Goal: Task Accomplishment & Management: Use online tool/utility

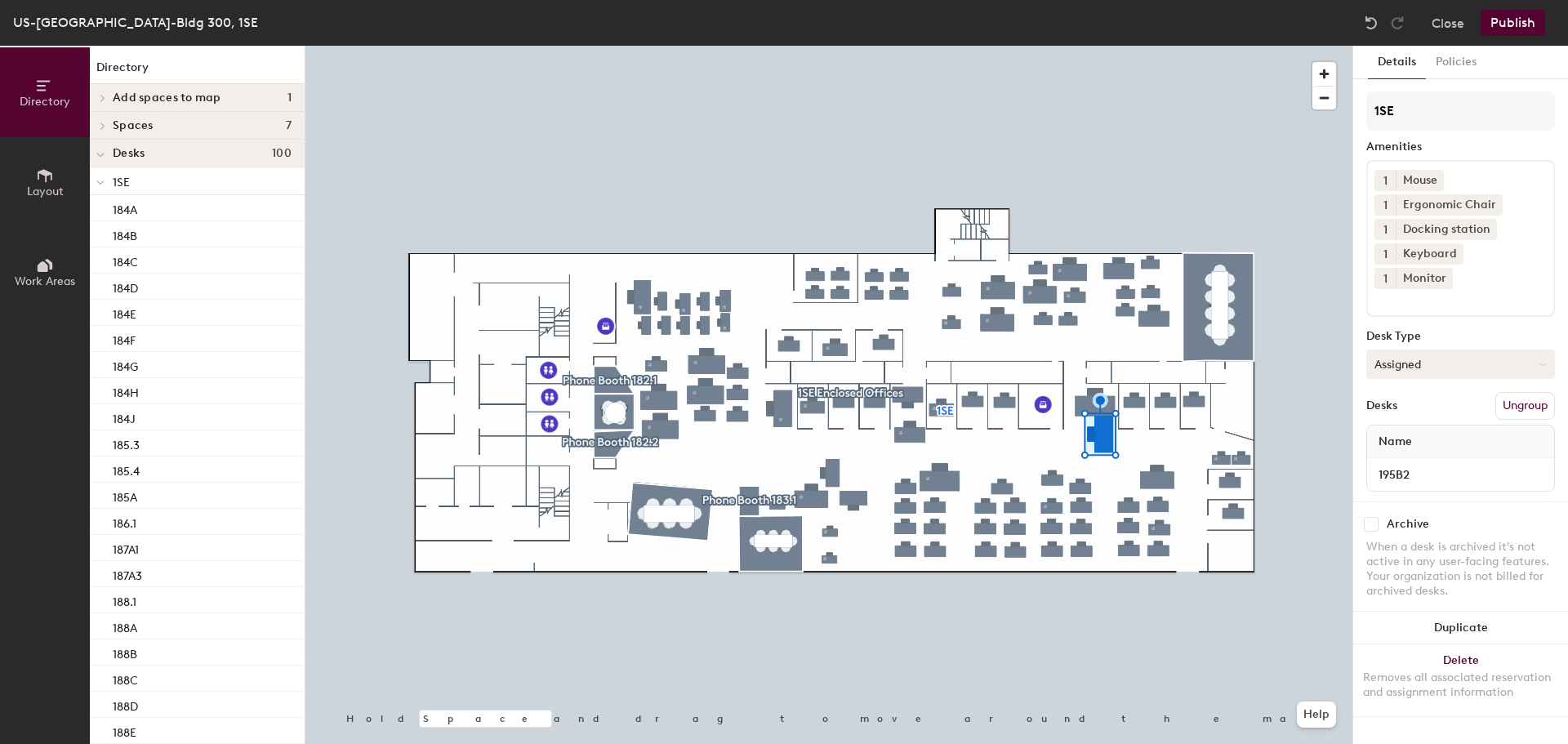
click at [1404, 349] on button "Assigned" at bounding box center [1461, 364] width 188 height 29
click at [1403, 452] on div "Hoteled" at bounding box center [1448, 464] width 163 height 25
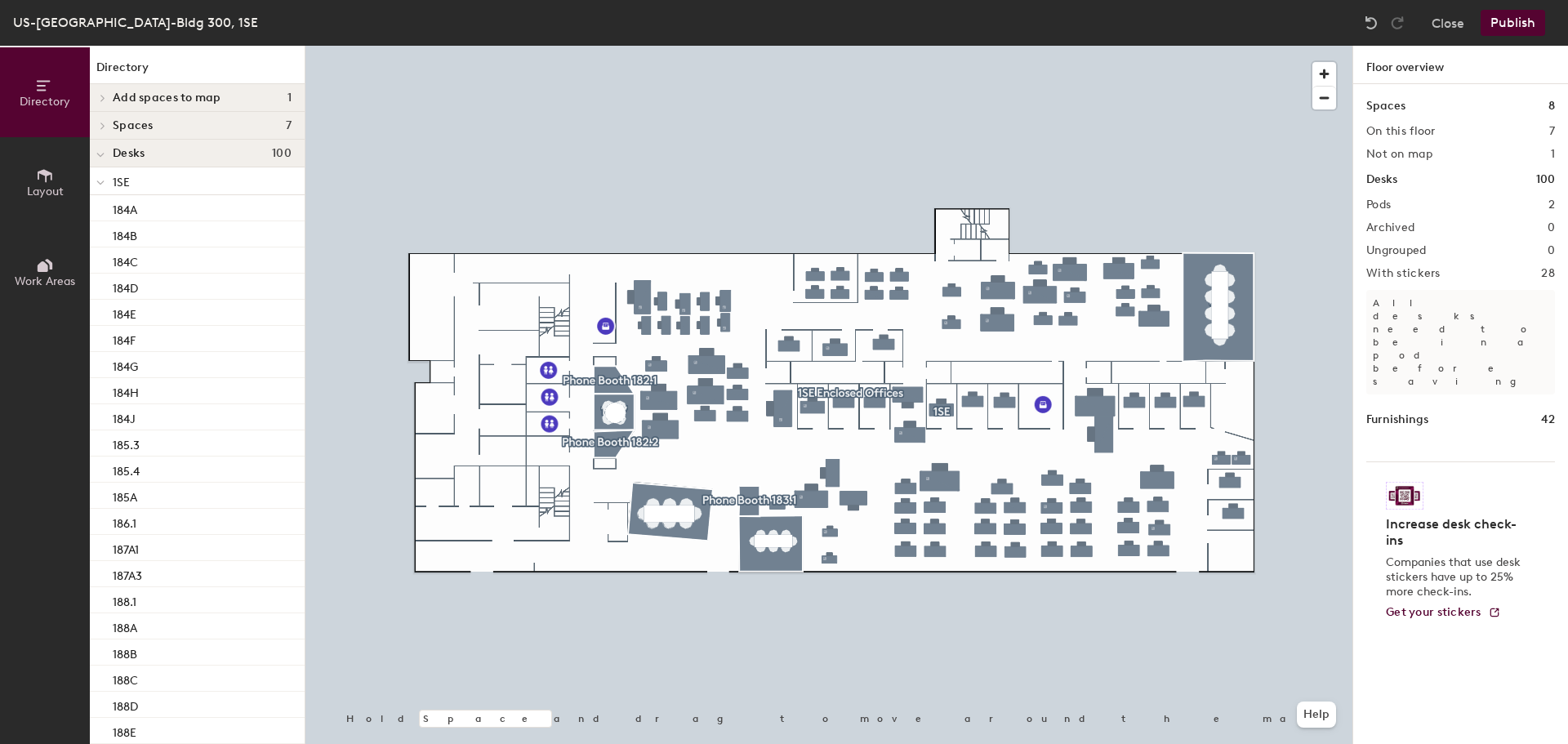
click at [1514, 25] on button "Publish" at bounding box center [1512, 23] width 65 height 26
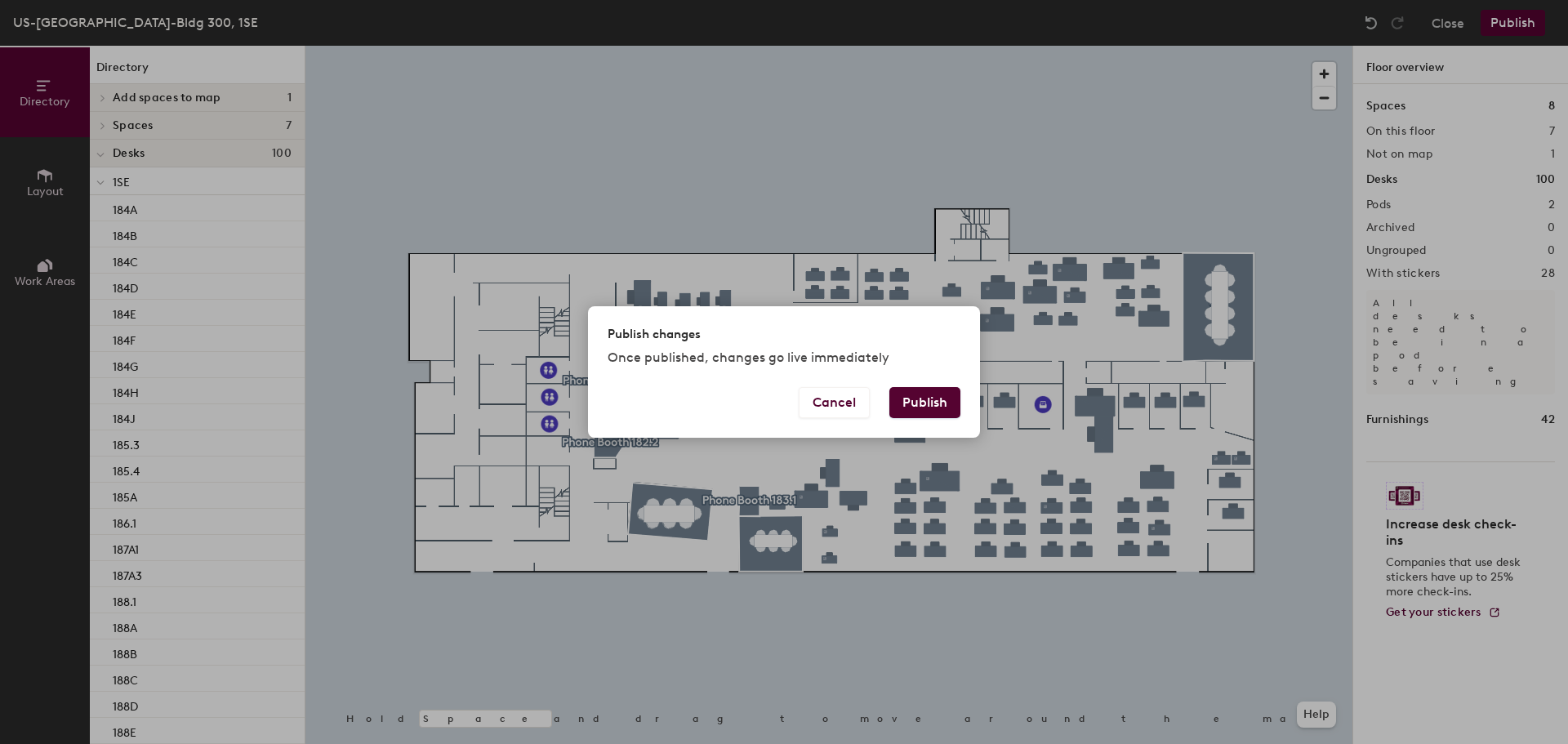
click at [930, 406] on button "Publish" at bounding box center [924, 403] width 71 height 31
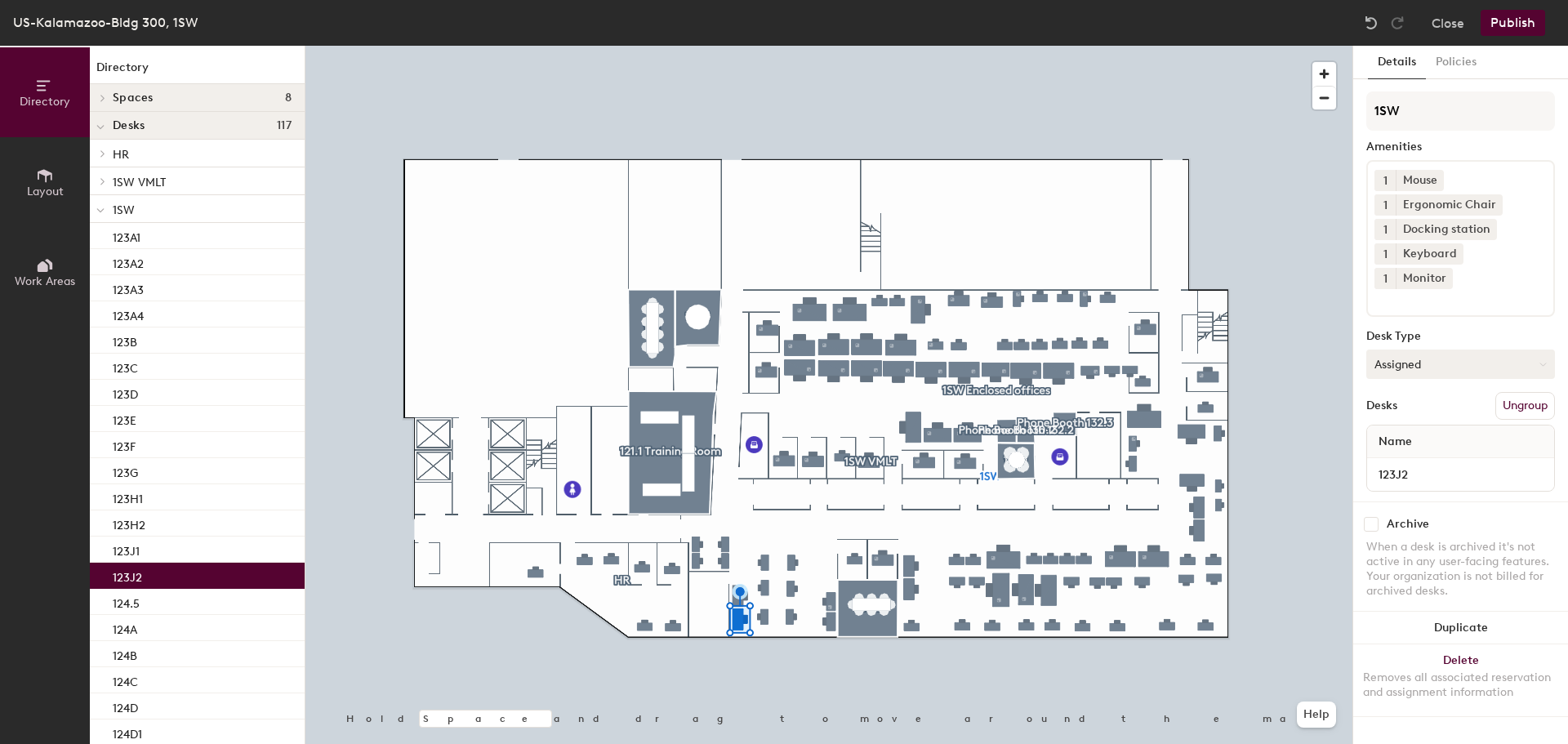
click at [1405, 349] on button "Assigned" at bounding box center [1461, 364] width 188 height 29
click at [1399, 452] on div "Hoteled" at bounding box center [1448, 464] width 163 height 25
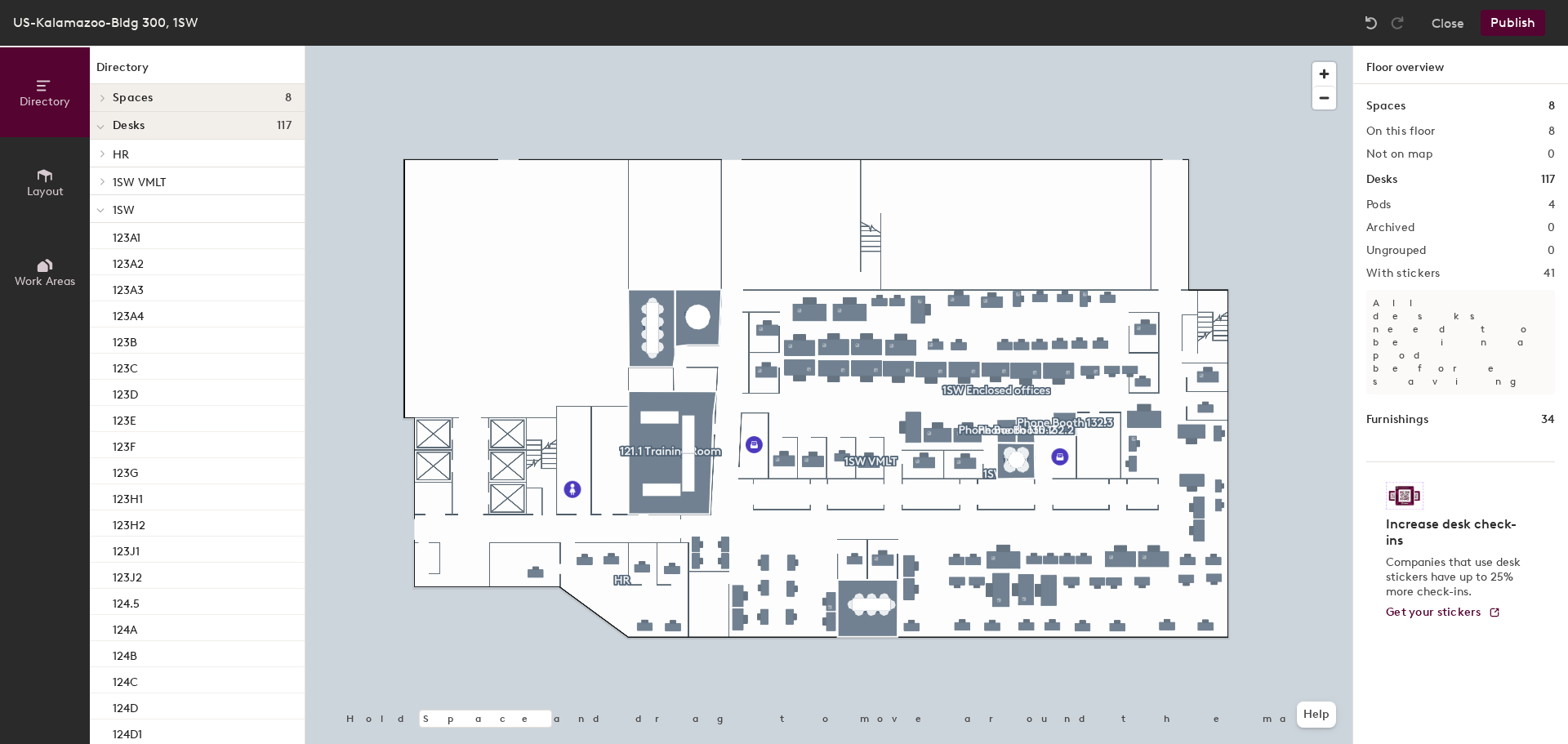
click at [1498, 23] on button "Publish" at bounding box center [1512, 23] width 65 height 26
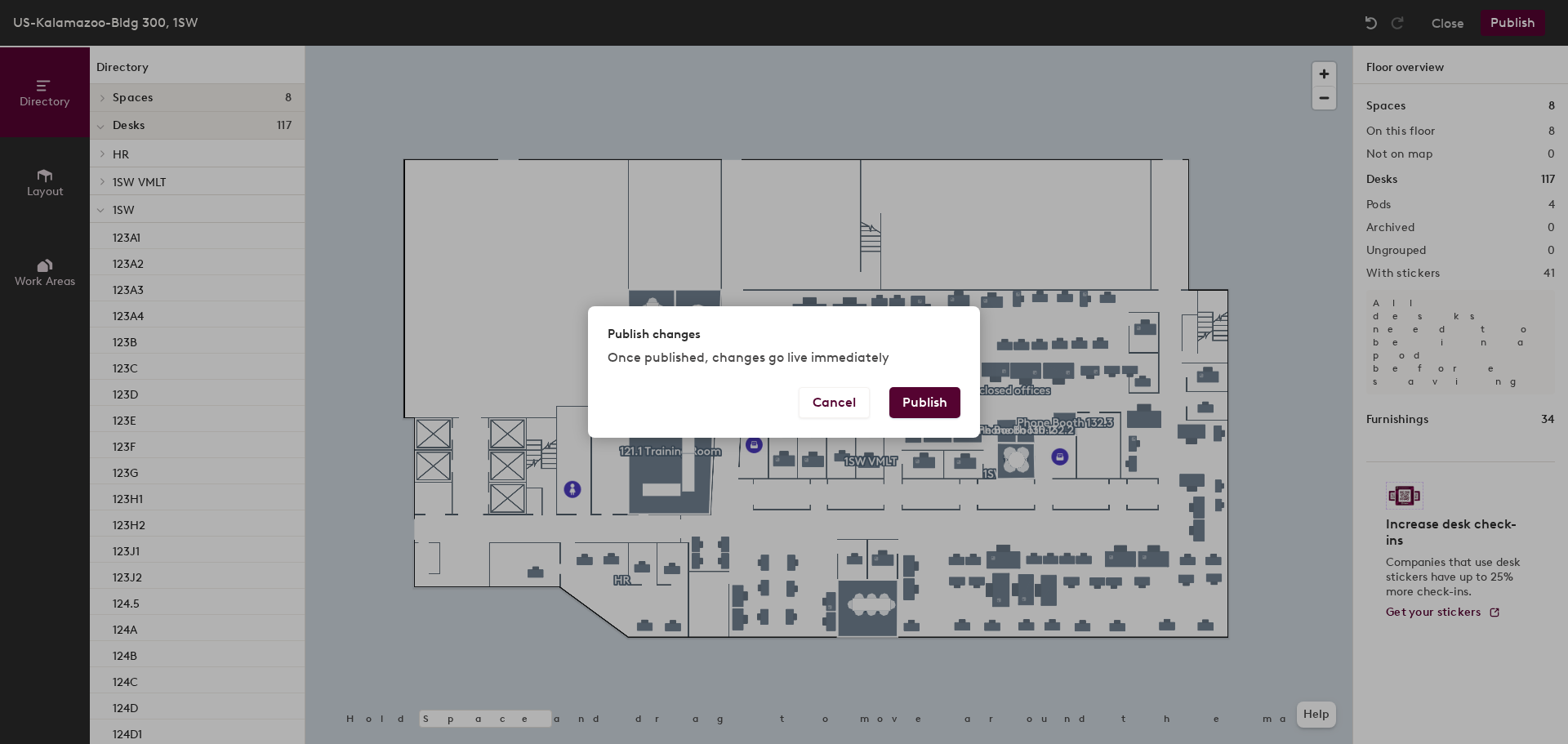
click at [924, 391] on button "Publish" at bounding box center [924, 403] width 71 height 31
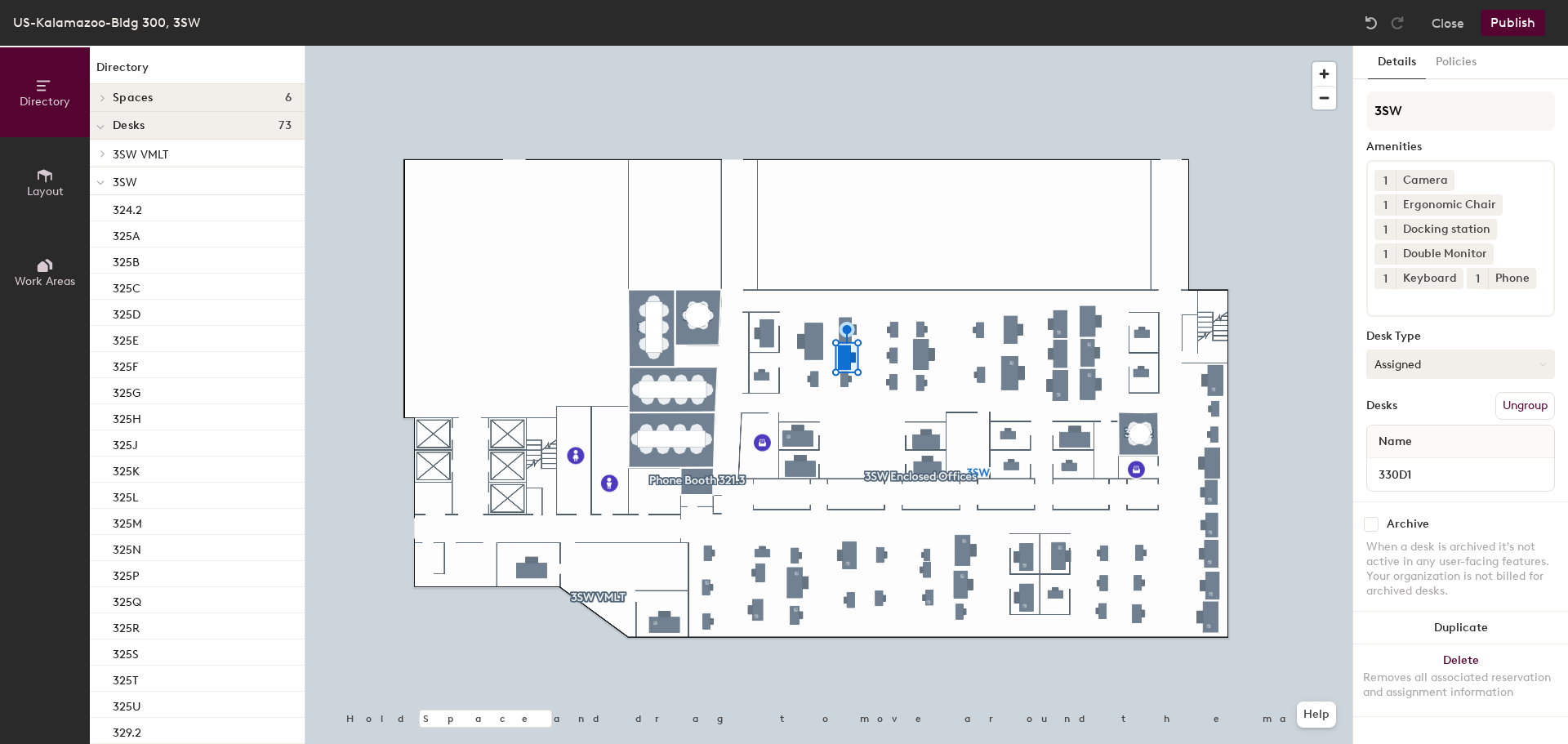
click at [1415, 379] on button "Assigned" at bounding box center [1461, 364] width 188 height 29
click at [1400, 476] on div "Hoteled" at bounding box center [1448, 464] width 163 height 25
click at [1515, 26] on button "Publish" at bounding box center [1512, 23] width 65 height 26
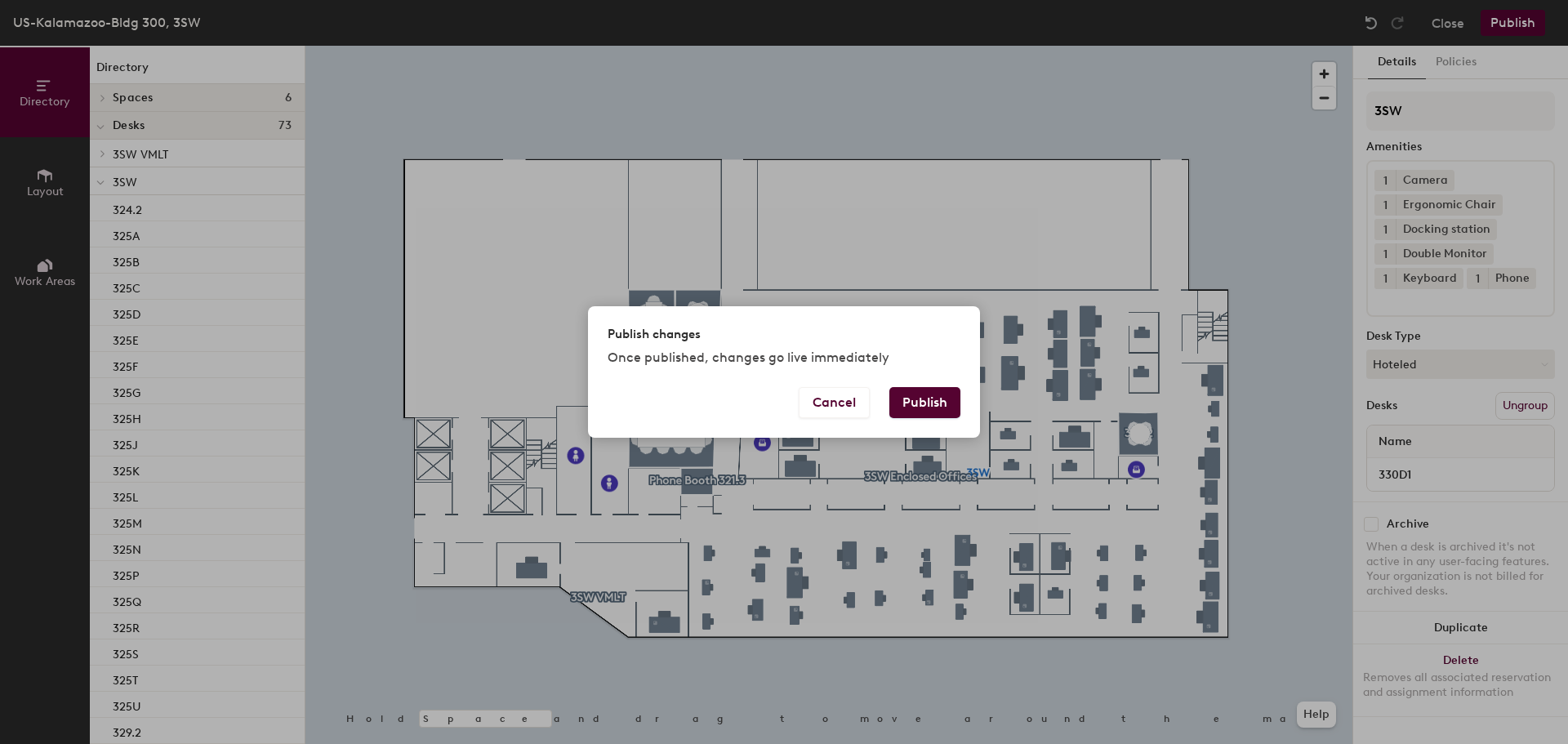
click at [922, 394] on button "Publish" at bounding box center [924, 403] width 71 height 31
